Goal: Information Seeking & Learning: Find specific page/section

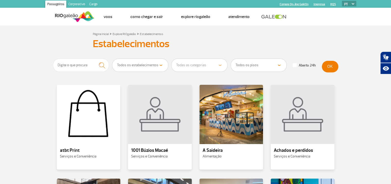
click at [127, 65] on select "Todos os estabelecimentos Alimentação Lojas Serviços e Conveniência Salas VIP H…" at bounding box center [140, 65] width 56 height 13
select select "19"
click at [112, 59] on select "Todos os estabelecimentos Alimentação Lojas Serviços e Conveniência Salas VIP H…" at bounding box center [140, 65] width 56 height 13
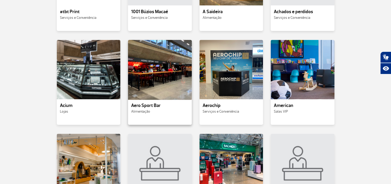
scroll to position [180, 0]
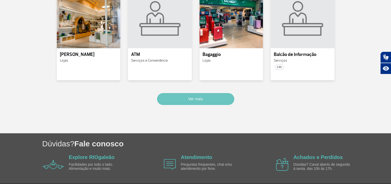
click at [200, 97] on button "Ver mais" at bounding box center [195, 99] width 77 height 12
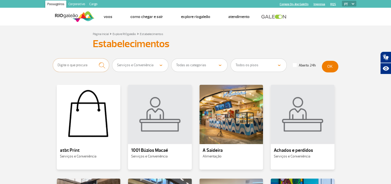
click at [81, 65] on input "text" at bounding box center [81, 64] width 56 height 13
click at [76, 64] on input "text" at bounding box center [81, 64] width 56 height 13
type input "farmácia"
click at [95, 58] on button "submit" at bounding box center [102, 65] width 14 height 14
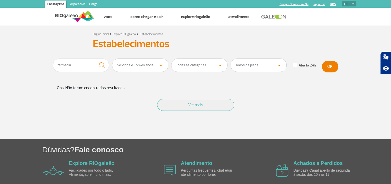
click at [136, 65] on select "Todos os estabelecimentos Alimentação Lojas Serviços e Conveniência Salas VIP H…" at bounding box center [140, 65] width 56 height 13
click at [112, 59] on select "Todos os estabelecimentos Alimentação Lojas Serviços e Conveniência Salas VIP H…" at bounding box center [140, 65] width 56 height 13
click at [86, 64] on input "farmácia" at bounding box center [81, 64] width 56 height 13
click at [101, 64] on img "submit" at bounding box center [101, 65] width 11 height 11
click at [152, 33] on link "Estabelecimentos" at bounding box center [151, 34] width 23 height 4
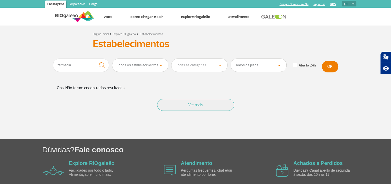
click at [158, 63] on select "Todos os estabelecimentos Alimentação Lojas Serviços e Conveniência Salas VIP H…" at bounding box center [140, 65] width 56 height 13
select select "17"
click at [112, 59] on select "Todos os estabelecimentos Alimentação Lojas Serviços e Conveniência Salas VIP H…" at bounding box center [140, 65] width 56 height 13
drag, startPoint x: 83, startPoint y: 64, endPoint x: 8, endPoint y: 55, distance: 76.1
click at [8, 55] on section "Página Inicial > Explore RIOgaleão > Estabelecimentos Estabelecimentos Estabele…" at bounding box center [195, 81] width 391 height 113
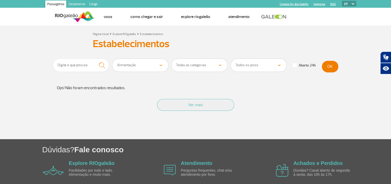
click at [147, 65] on select "Todos os estabelecimentos Alimentação Lojas Serviços e Conveniência Salas VIP H…" at bounding box center [140, 65] width 56 height 13
click at [112, 59] on select "Todos os estabelecimentos Alimentação Lojas Serviços e Conveniência Salas VIP H…" at bounding box center [140, 65] width 56 height 13
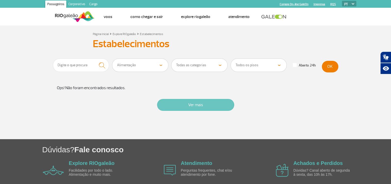
click at [178, 104] on button "Ver mais" at bounding box center [195, 105] width 77 height 12
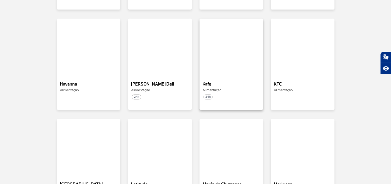
scroll to position [231, 0]
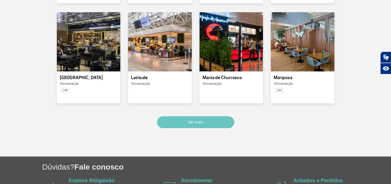
click at [206, 122] on button "Ver mais" at bounding box center [195, 122] width 77 height 12
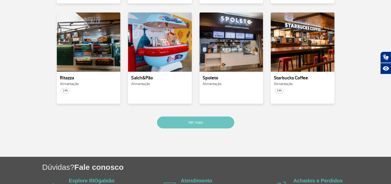
click at [197, 121] on button "Ver mais" at bounding box center [195, 122] width 77 height 12
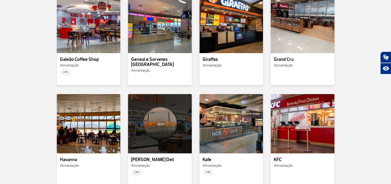
scroll to position [0, 0]
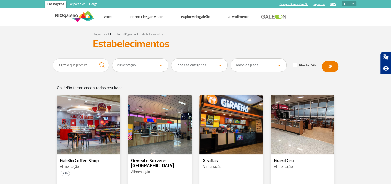
click at [63, 14] on img at bounding box center [75, 16] width 40 height 13
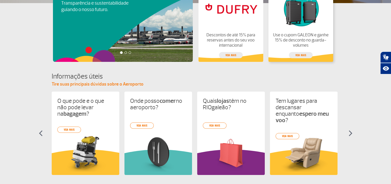
scroll to position [178, 0]
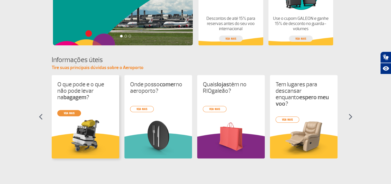
click at [65, 113] on link "veja mais" at bounding box center [69, 113] width 24 height 6
